Goal: Navigation & Orientation: Find specific page/section

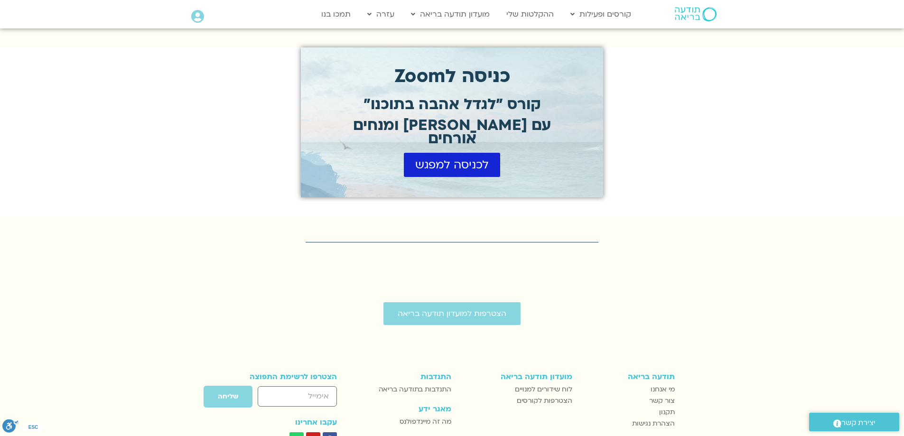
click at [196, 15] on icon at bounding box center [197, 16] width 13 height 13
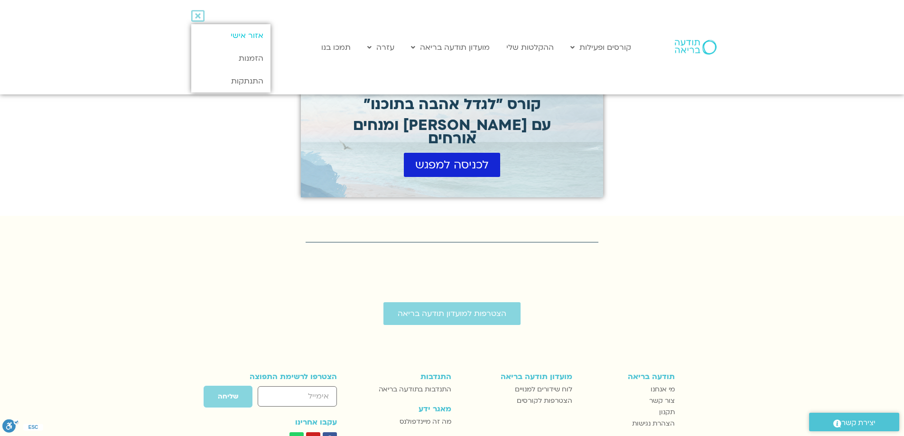
click at [238, 36] on link "אזור אישי" at bounding box center [230, 35] width 79 height 23
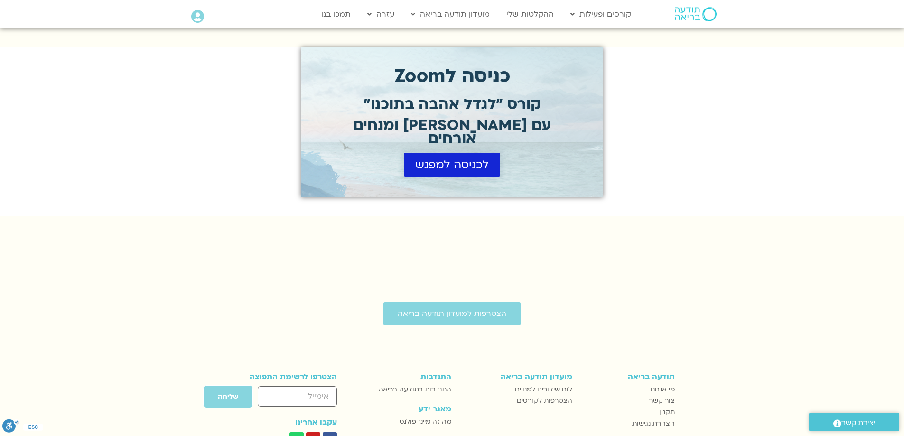
click at [439, 159] on span "לכניסה למפגש" at bounding box center [452, 165] width 74 height 13
